Goal: Task Accomplishment & Management: Complete application form

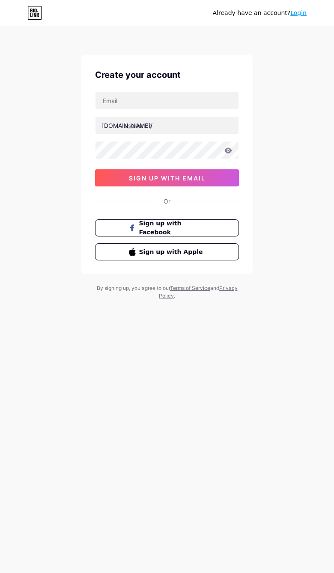
click at [141, 233] on span "Sign up with Facebook" at bounding box center [172, 228] width 66 height 18
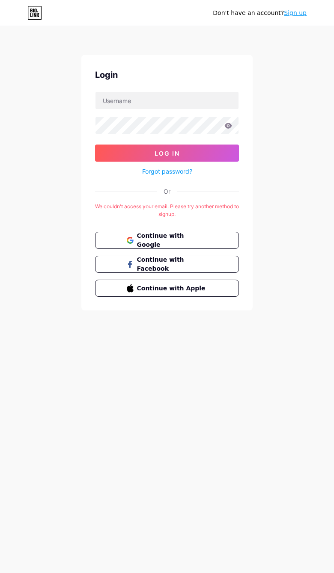
click at [215, 238] on button "Continue with Google" at bounding box center [167, 240] width 144 height 17
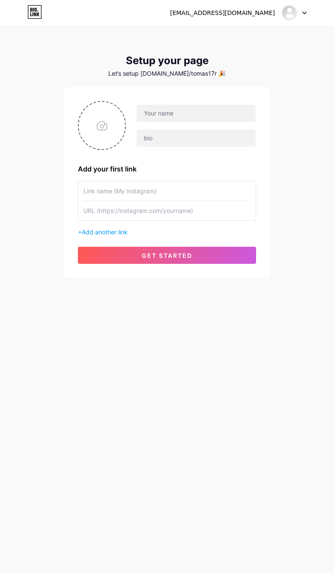
click at [114, 257] on button "get started" at bounding box center [167, 255] width 178 height 17
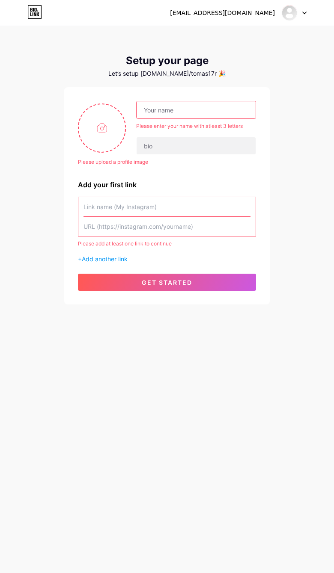
click at [125, 115] on input "file" at bounding box center [102, 127] width 46 height 47
click at [158, 147] on input "text" at bounding box center [195, 145] width 119 height 17
click at [125, 111] on input "file" at bounding box center [102, 127] width 46 height 47
click at [166, 112] on input "text" at bounding box center [195, 109] width 119 height 17
click at [125, 105] on input "file" at bounding box center [102, 127] width 46 height 47
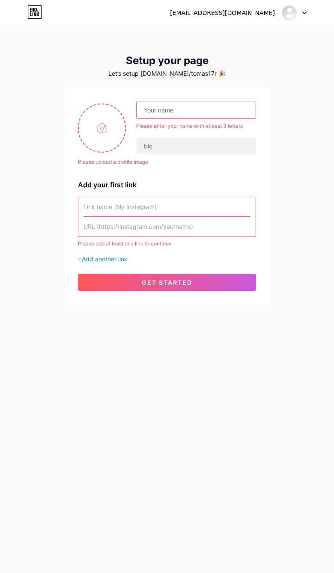
click at [161, 111] on input "text" at bounding box center [195, 109] width 119 height 17
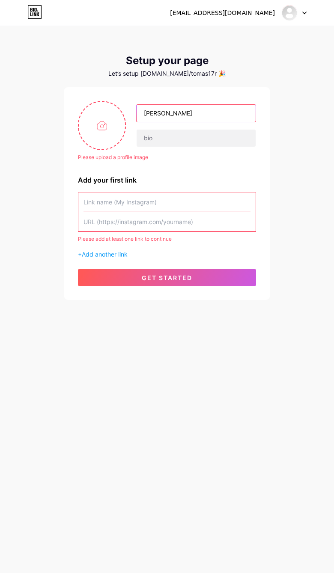
type input "[PERSON_NAME]"
click at [143, 139] on input "text" at bounding box center [195, 138] width 119 height 17
click at [87, 112] on input "file" at bounding box center [102, 125] width 46 height 47
type input "C:\fakepath\IMG_3726.png"
click at [110, 215] on input "text" at bounding box center [166, 221] width 167 height 19
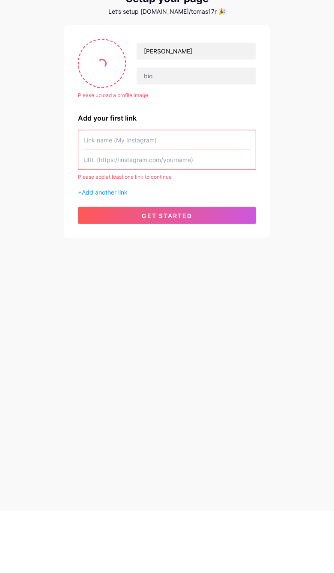
click at [92, 192] on input "text" at bounding box center [166, 201] width 167 height 19
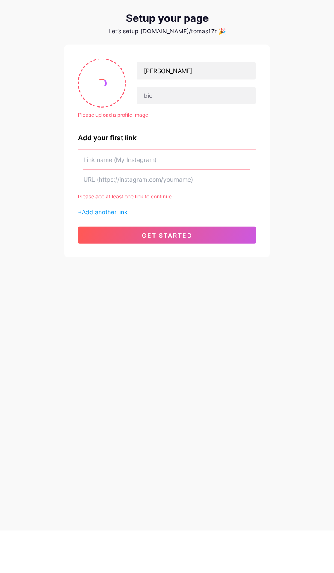
click at [155, 269] on button "get started" at bounding box center [167, 277] width 178 height 17
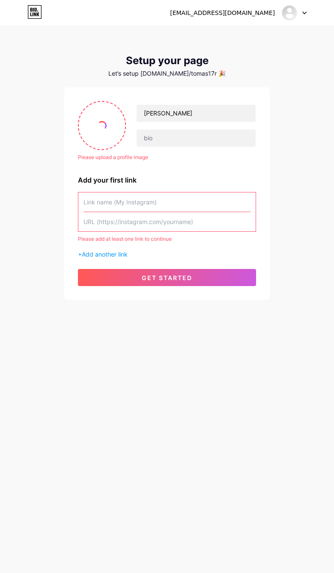
click at [120, 214] on input "text" at bounding box center [166, 221] width 167 height 19
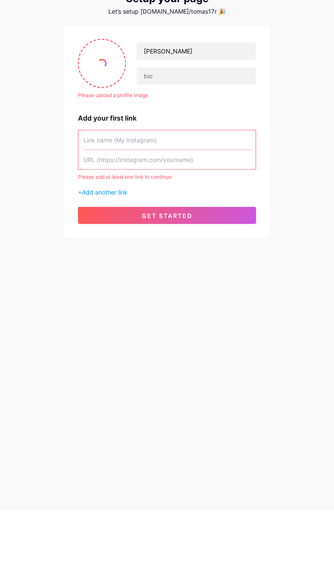
click at [115, 269] on button "get started" at bounding box center [167, 277] width 178 height 17
